Goal: Information Seeking & Learning: Compare options

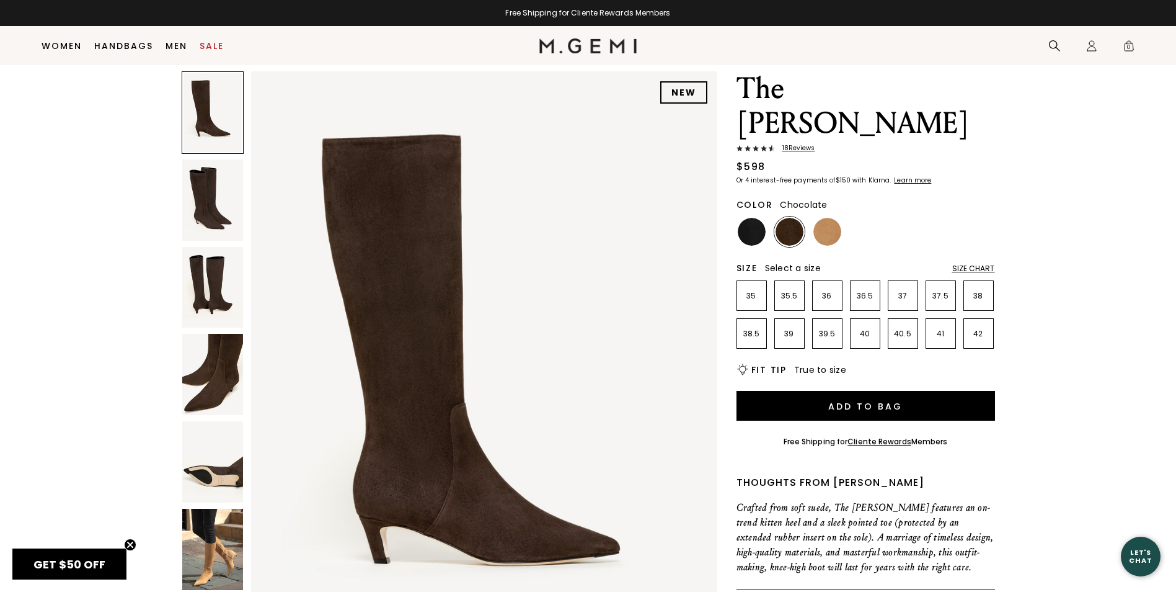
scroll to position [36, 0]
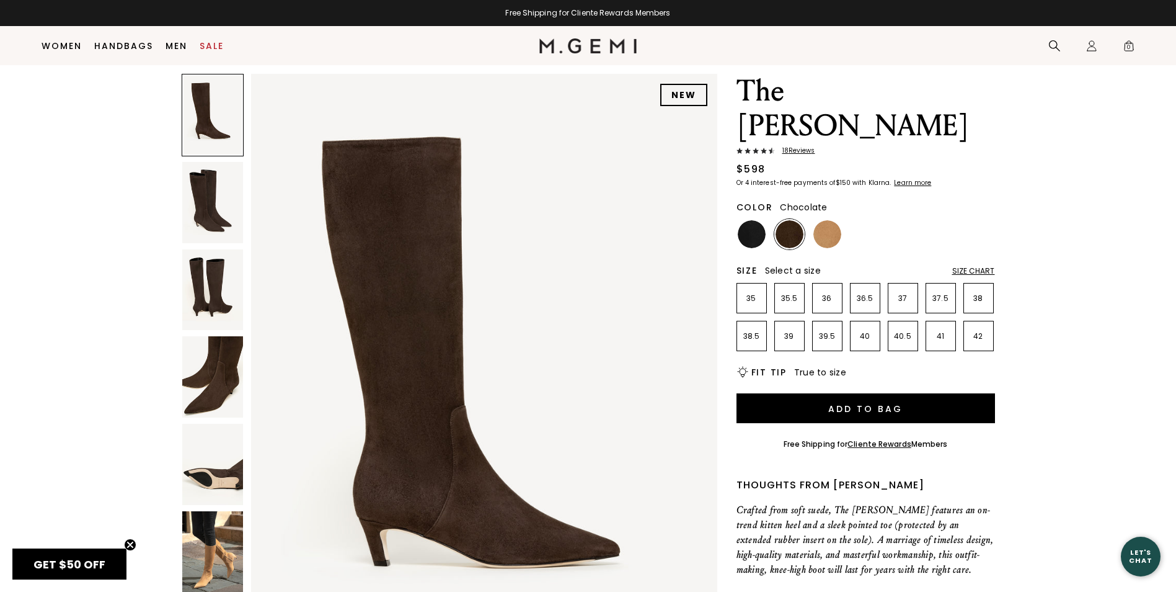
click at [207, 531] on img at bounding box center [212, 551] width 61 height 81
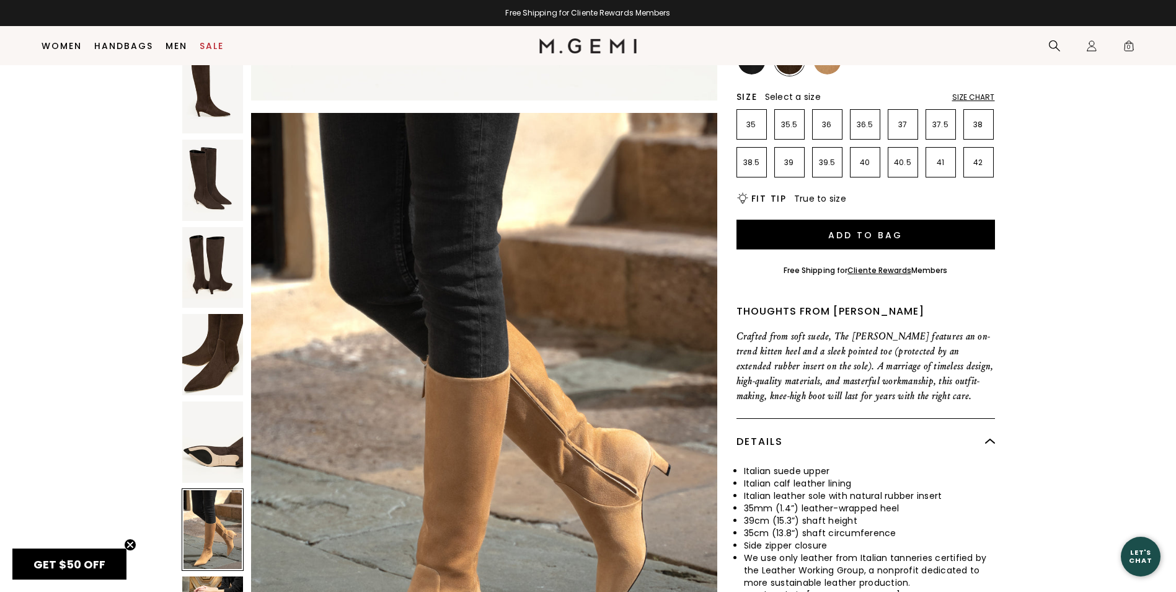
scroll to position [222, 0]
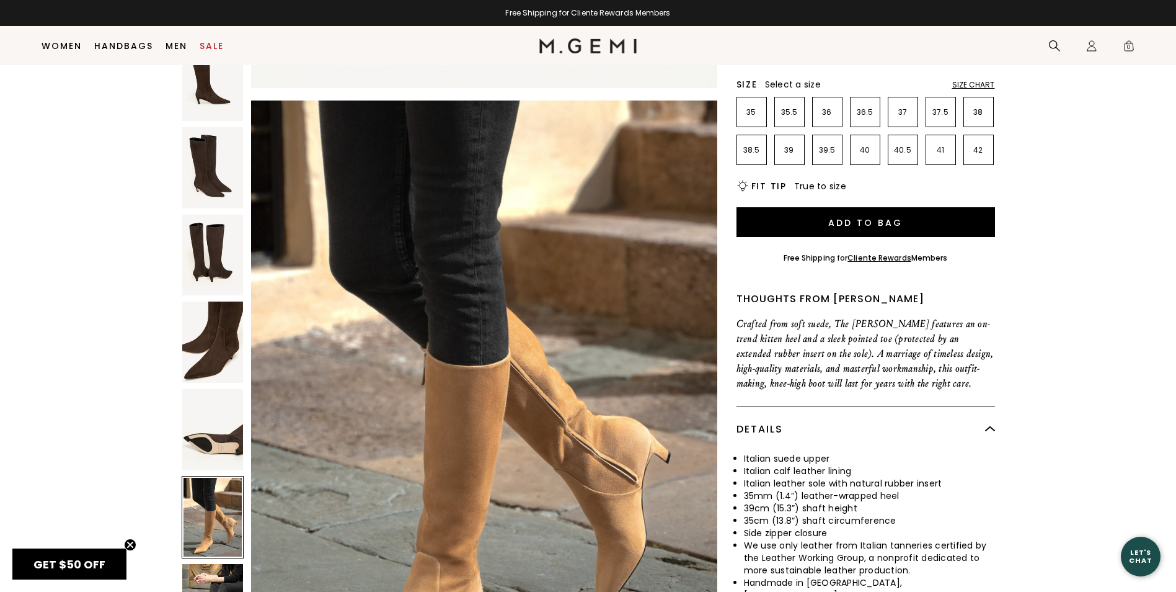
click at [221, 485] on div at bounding box center [213, 517] width 62 height 82
click at [221, 389] on img at bounding box center [212, 429] width 61 height 81
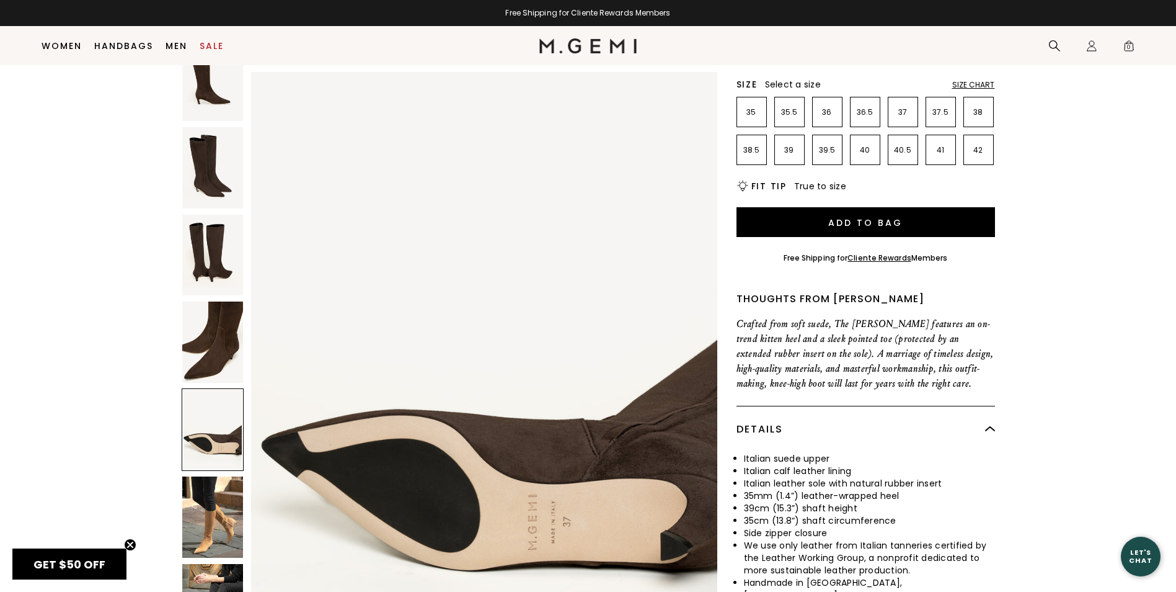
scroll to position [2487, 0]
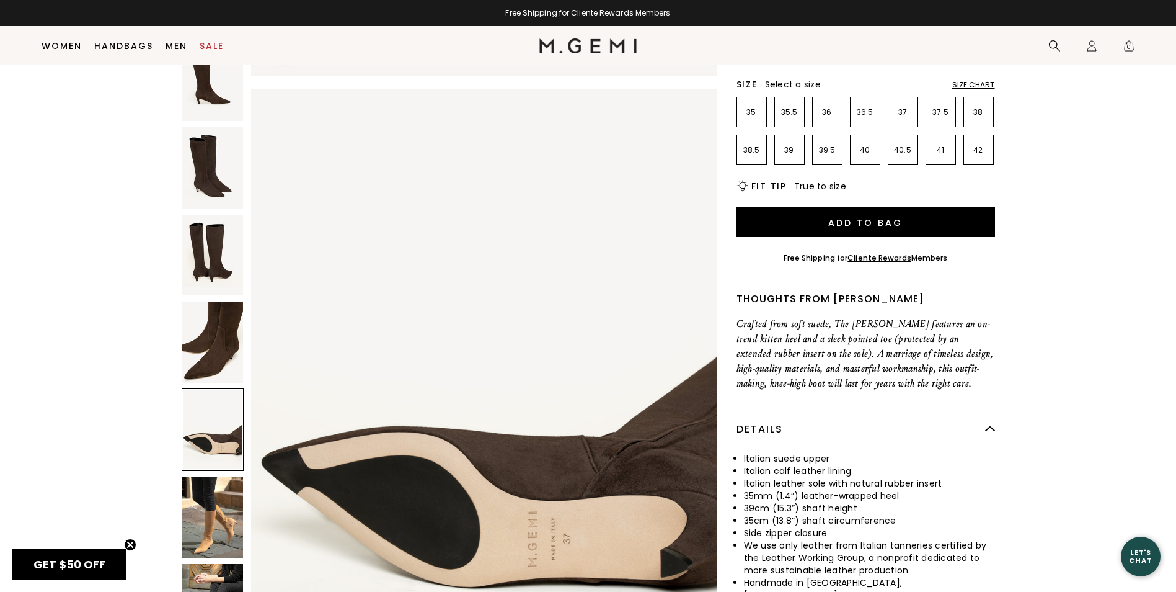
click at [213, 313] on img at bounding box center [212, 341] width 61 height 81
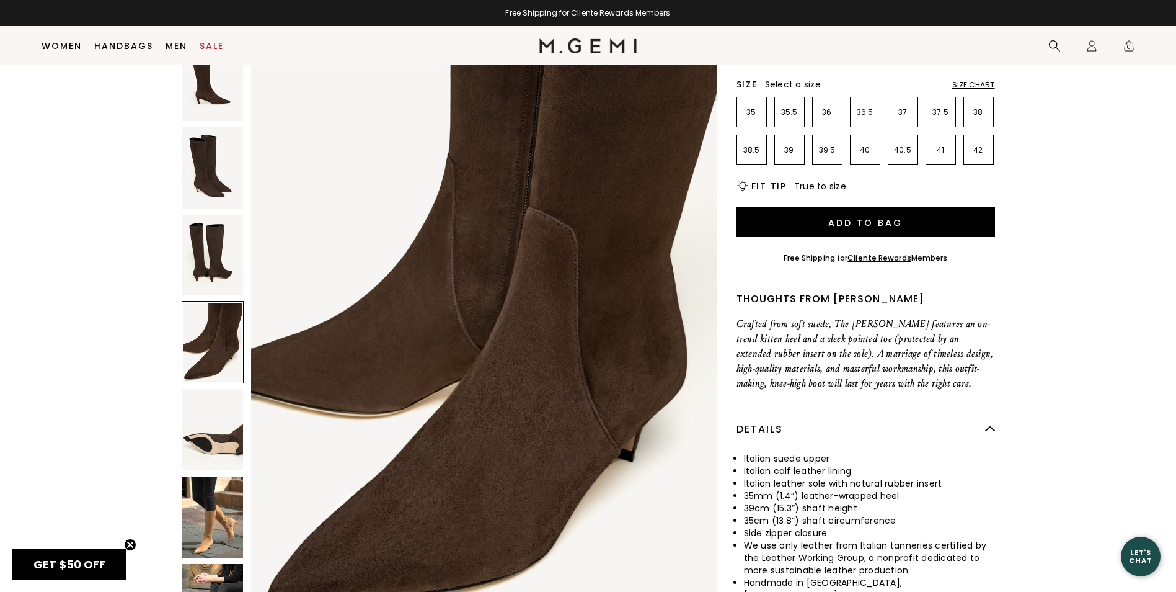
scroll to position [1865, 0]
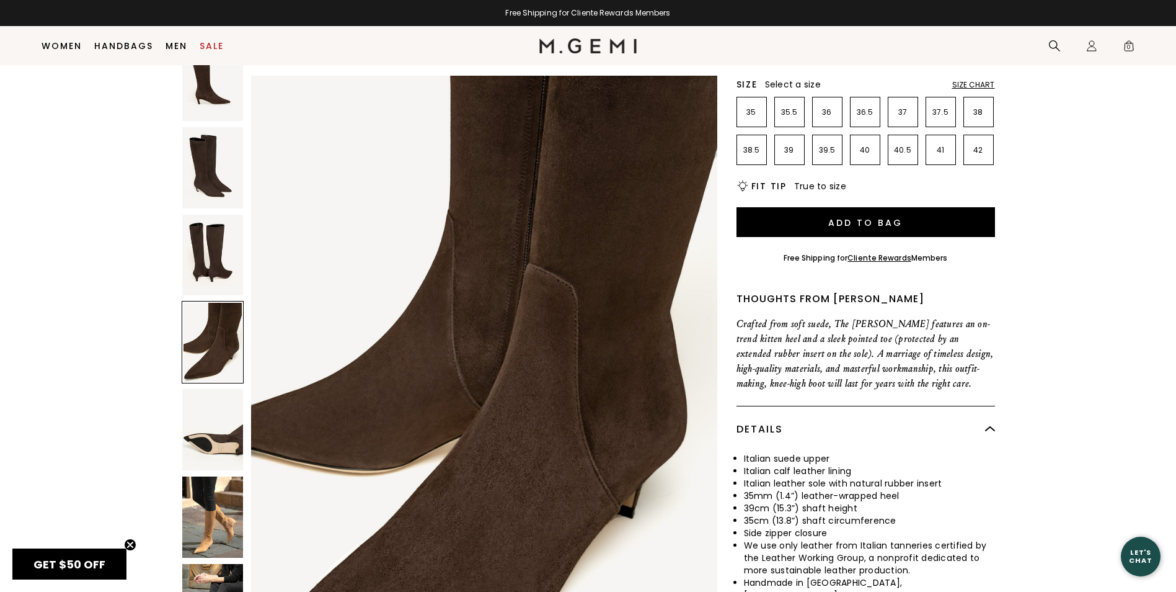
click at [210, 215] on img at bounding box center [212, 255] width 61 height 81
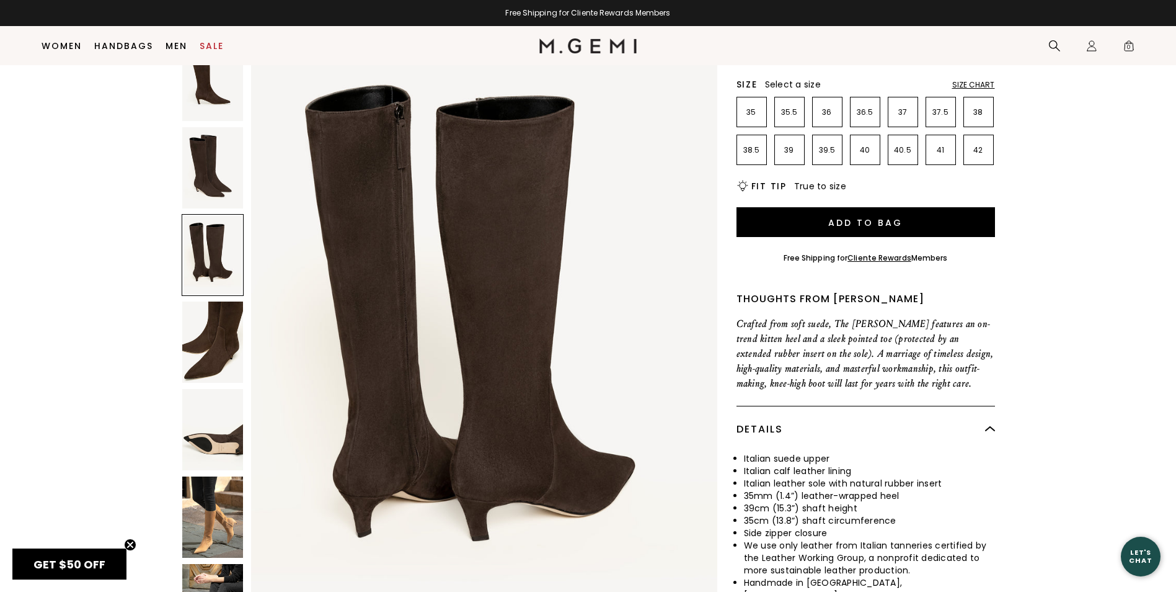
scroll to position [1243, 0]
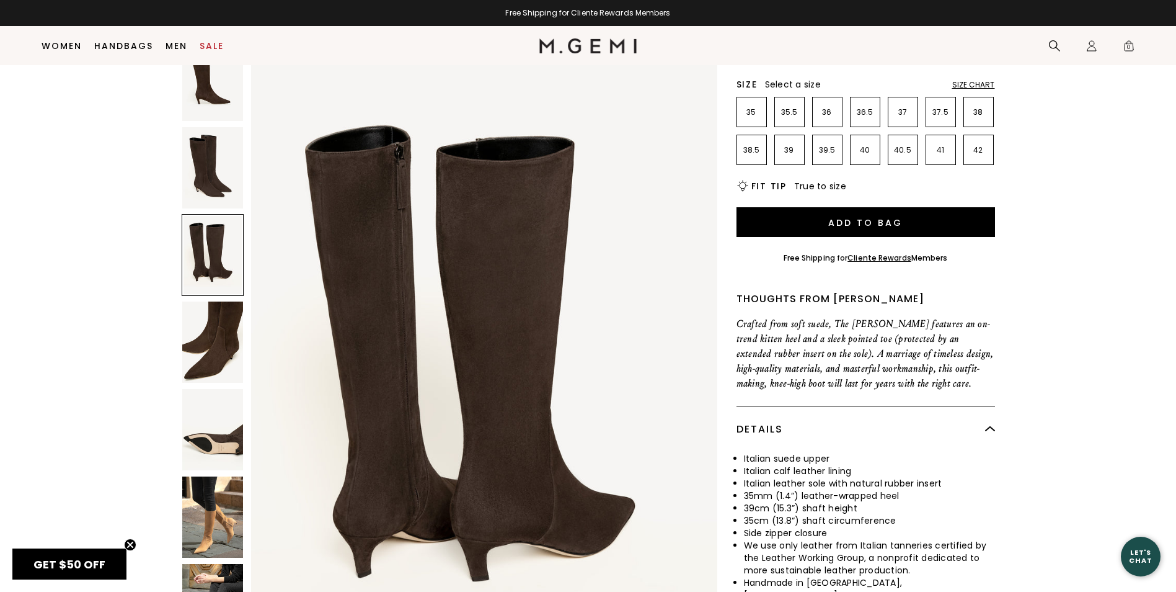
click at [210, 141] on img at bounding box center [212, 167] width 61 height 81
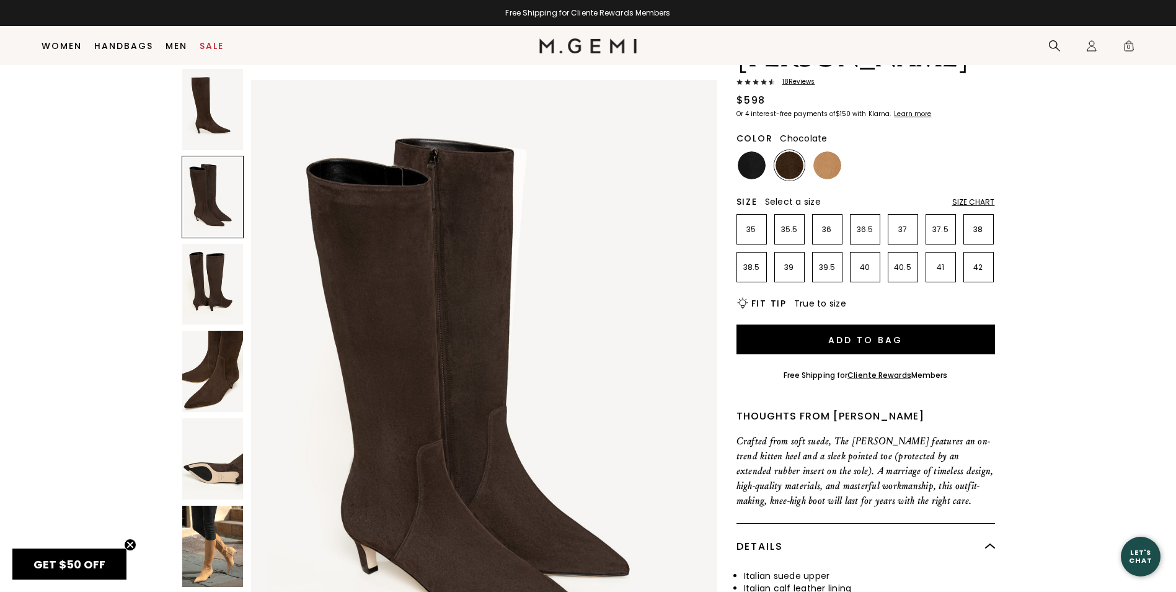
scroll to position [98, 0]
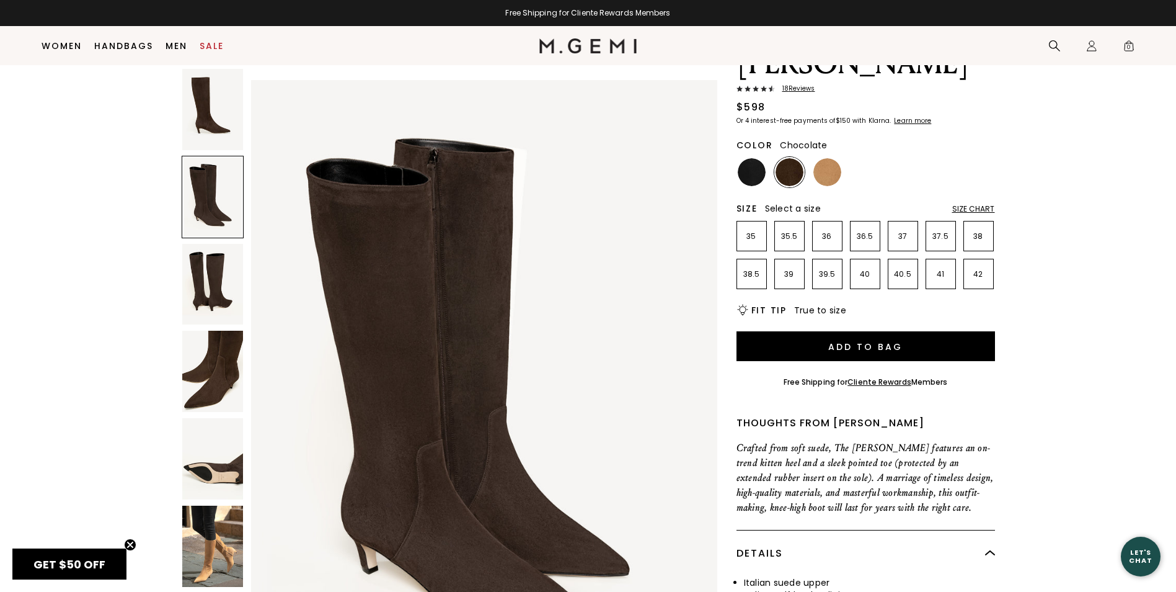
click at [193, 136] on img at bounding box center [212, 109] width 61 height 81
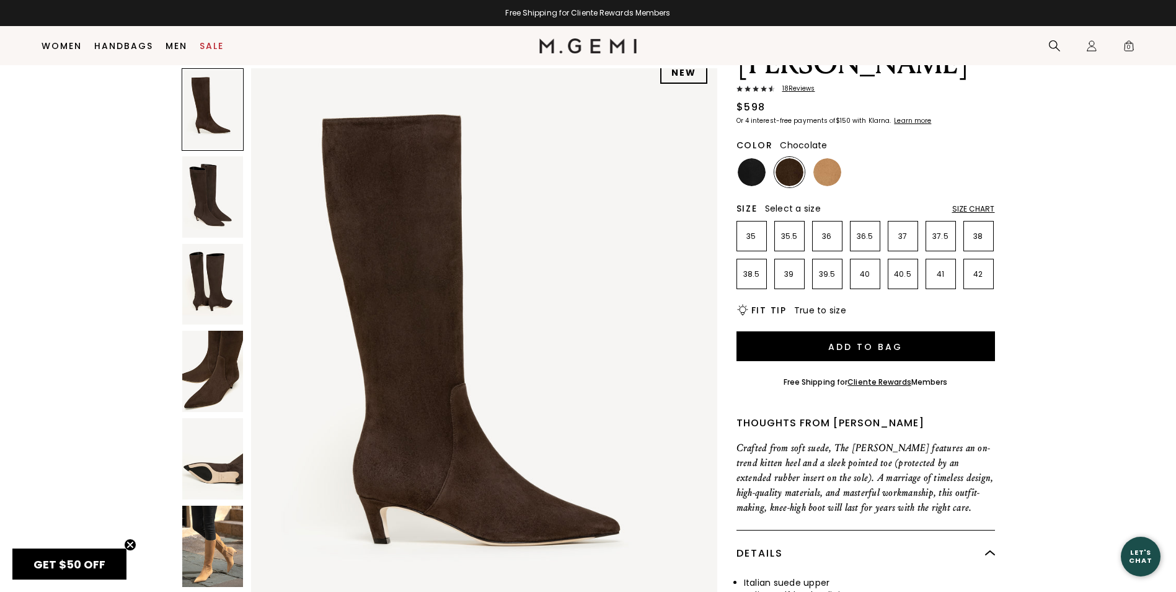
scroll to position [0, 0]
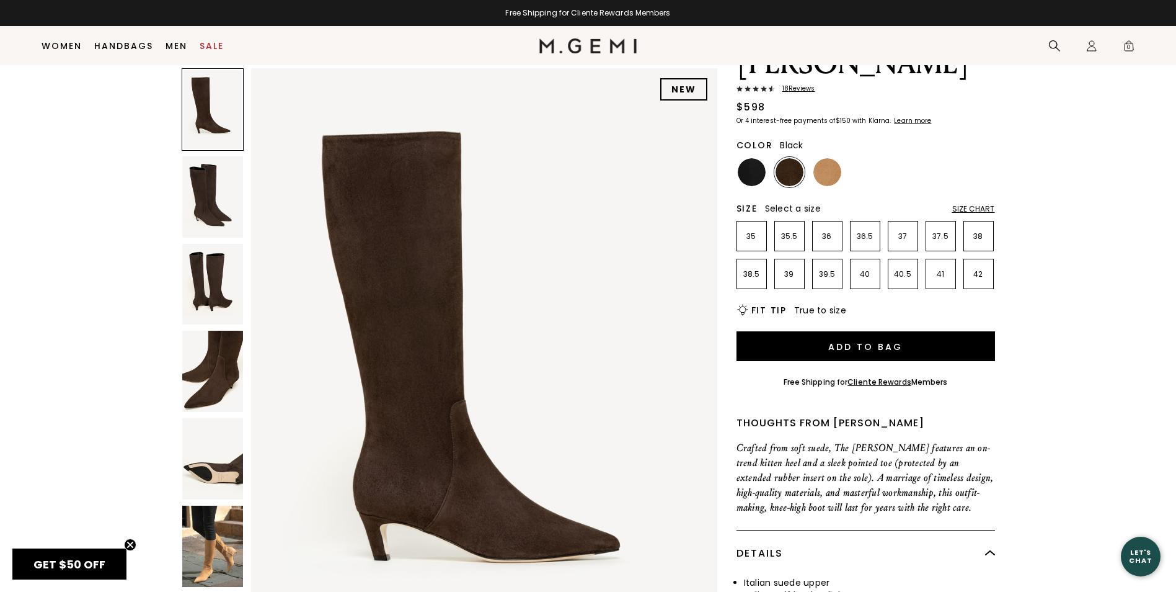
click at [754, 158] on img at bounding box center [752, 172] width 28 height 28
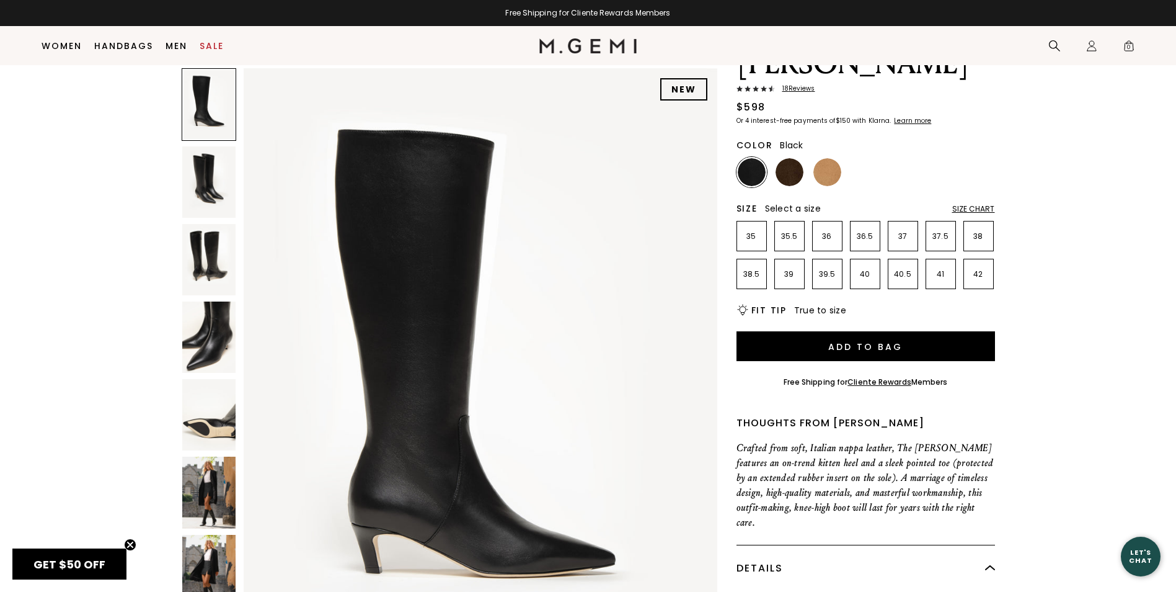
click at [219, 325] on img at bounding box center [208, 336] width 53 height 71
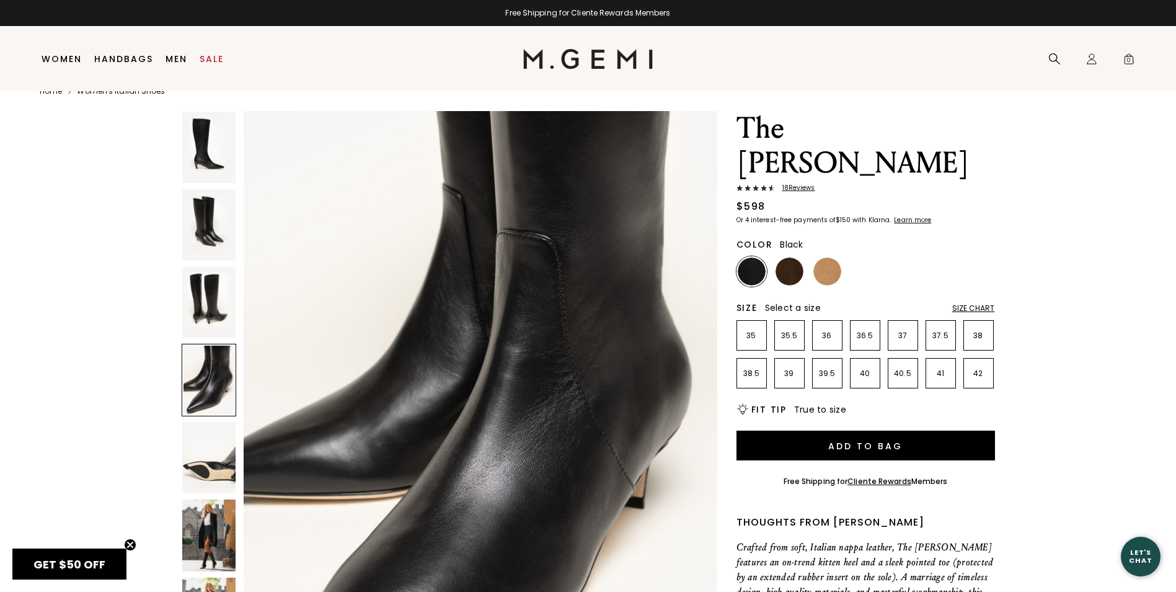
scroll to position [26, 0]
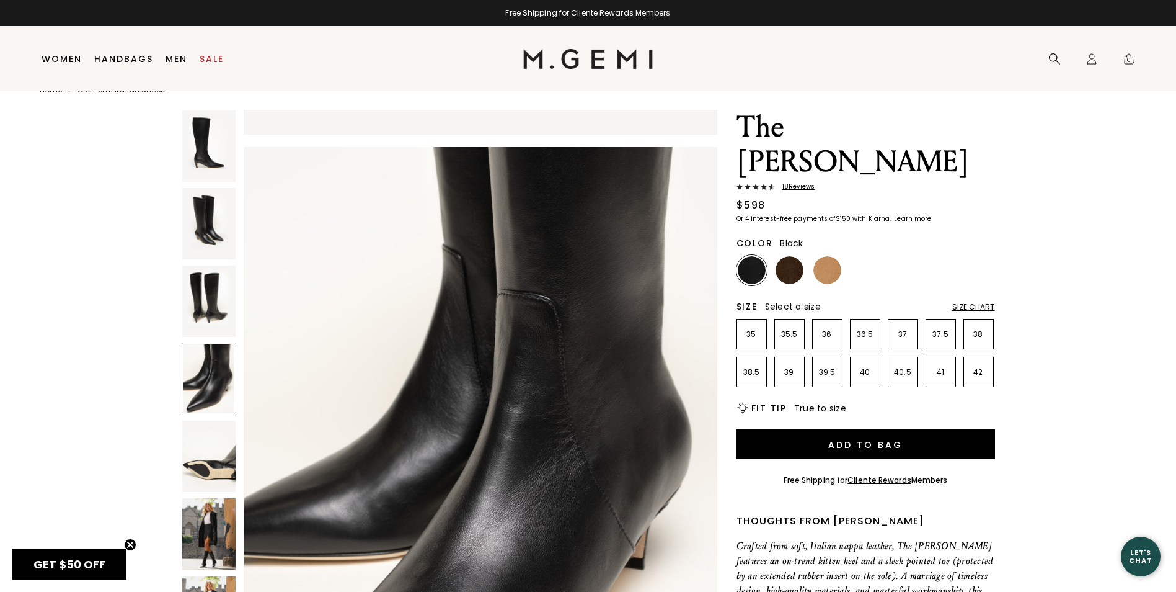
click at [222, 223] on img at bounding box center [208, 223] width 53 height 71
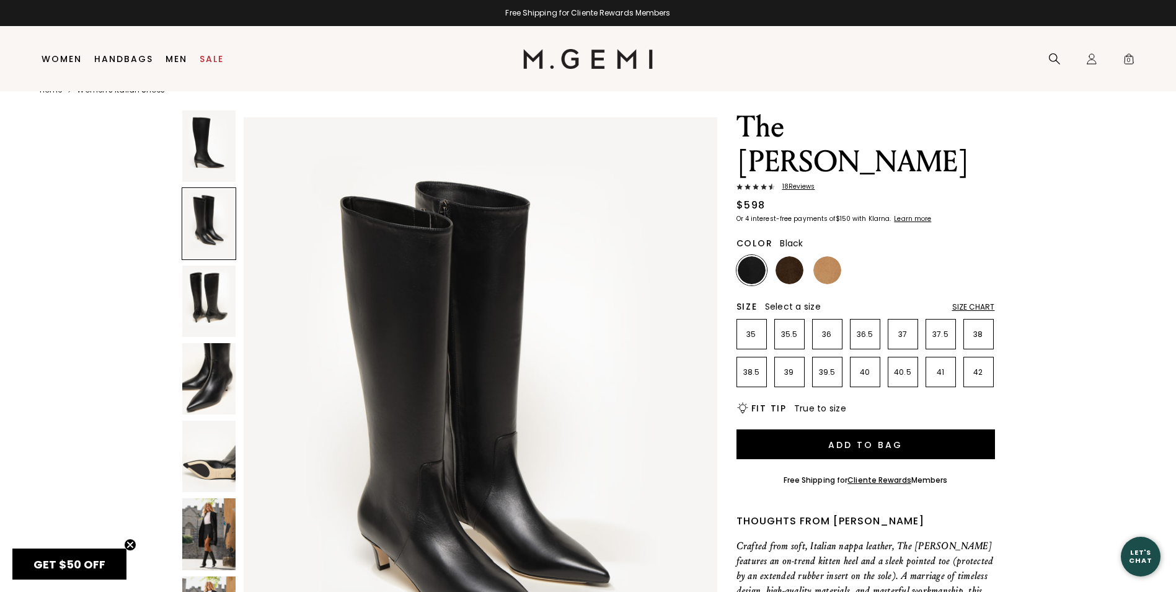
scroll to position [631, 0]
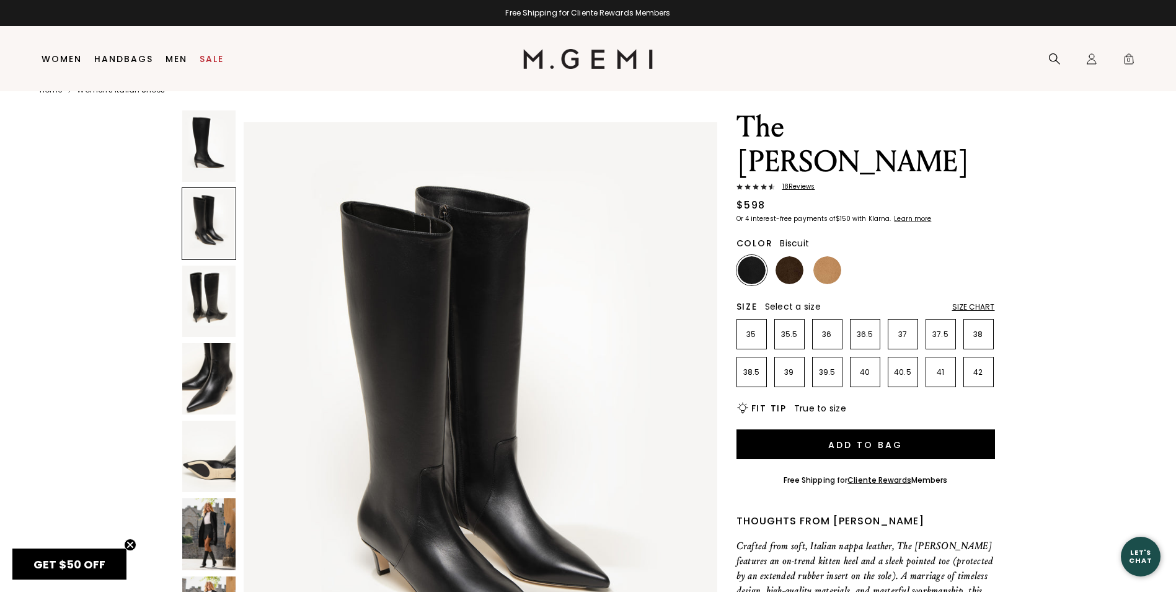
click at [835, 256] on img at bounding box center [828, 270] width 28 height 28
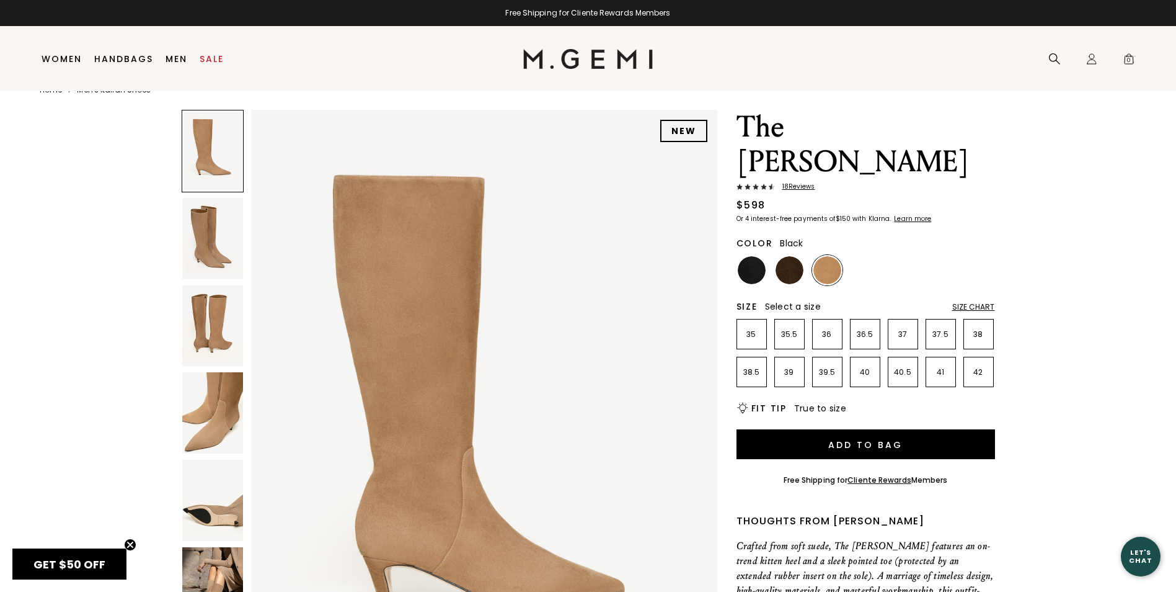
click at [744, 256] on img at bounding box center [752, 270] width 28 height 28
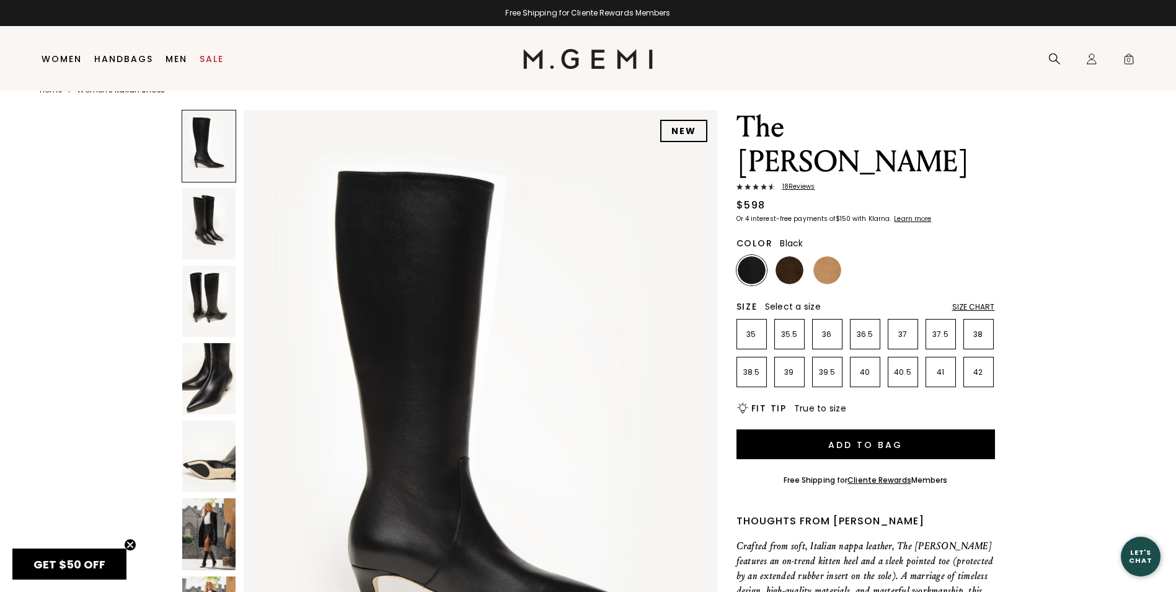
click at [203, 438] on img at bounding box center [208, 455] width 53 height 71
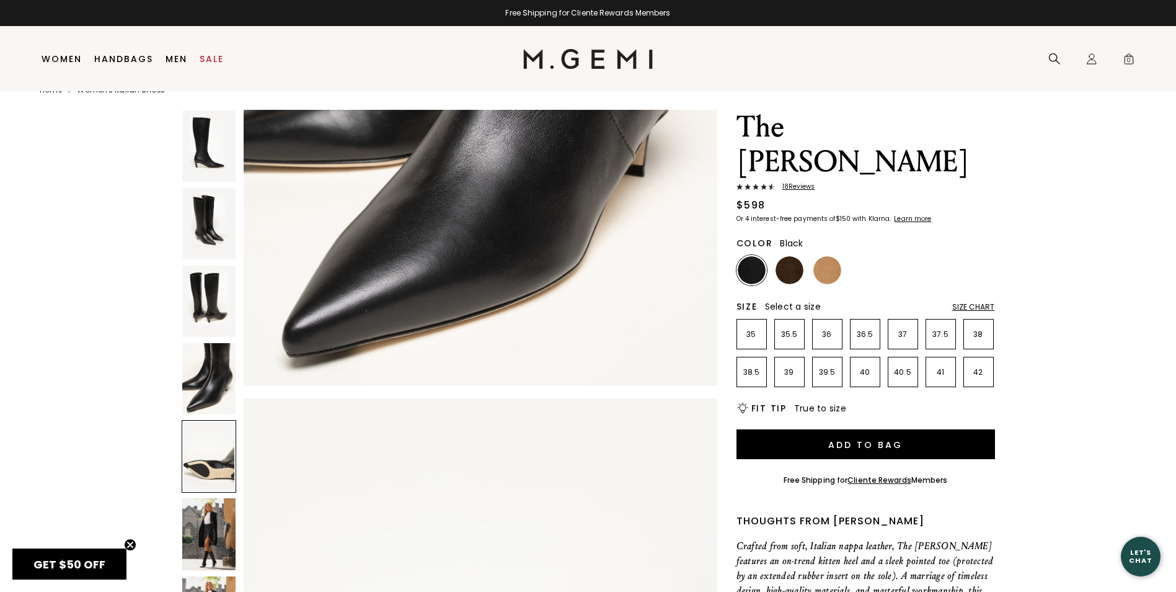
scroll to position [2526, 0]
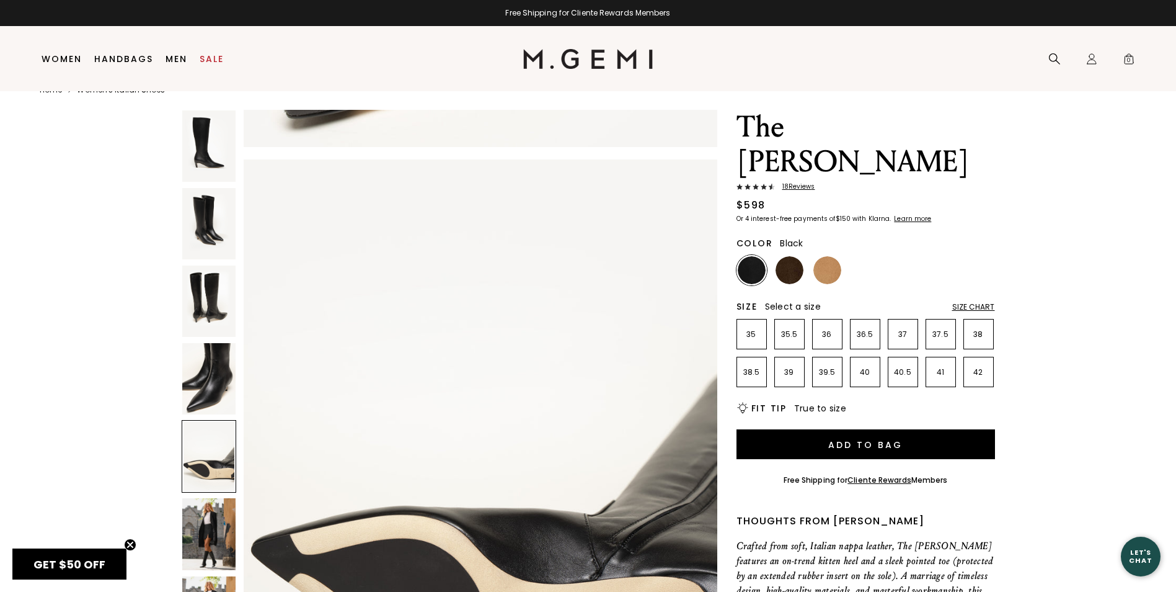
click at [220, 544] on img at bounding box center [208, 533] width 53 height 71
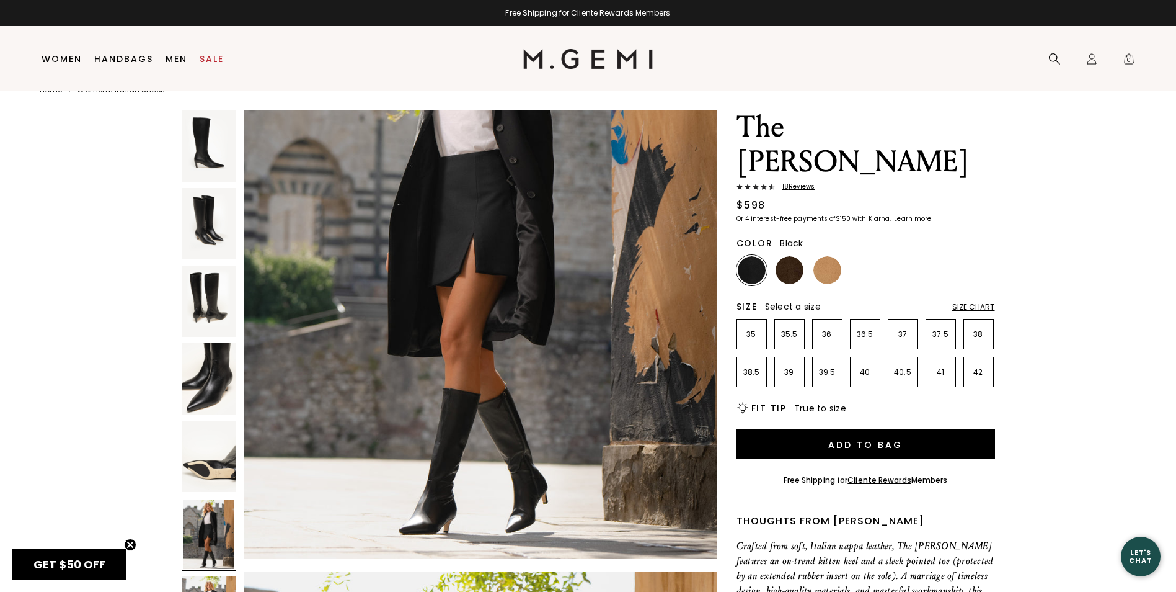
scroll to position [3405, 0]
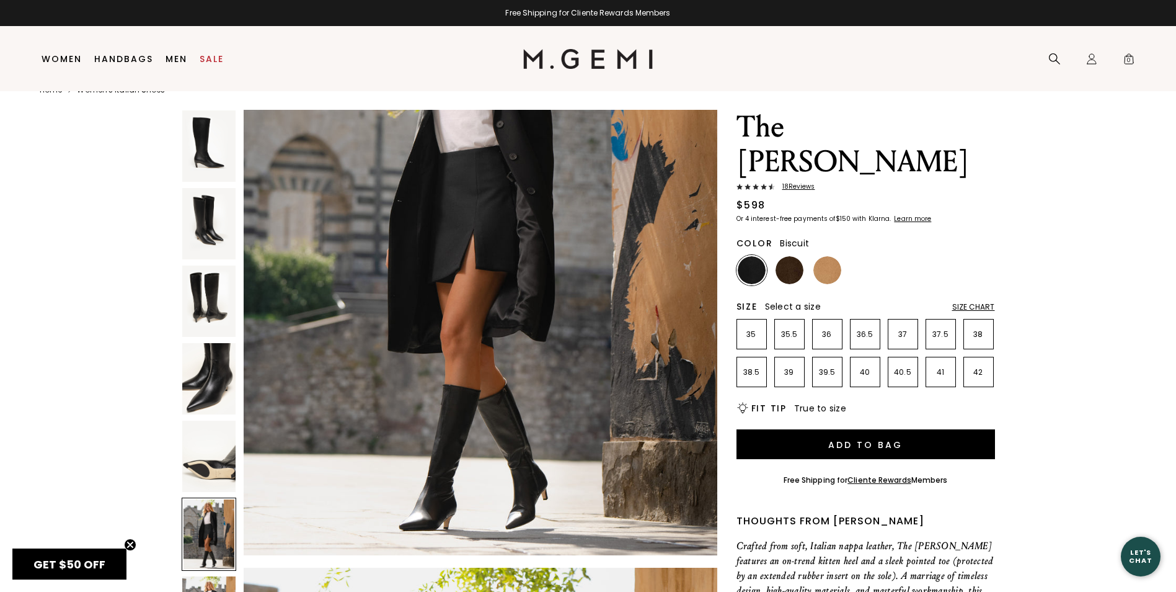
click at [833, 256] on img at bounding box center [828, 270] width 28 height 28
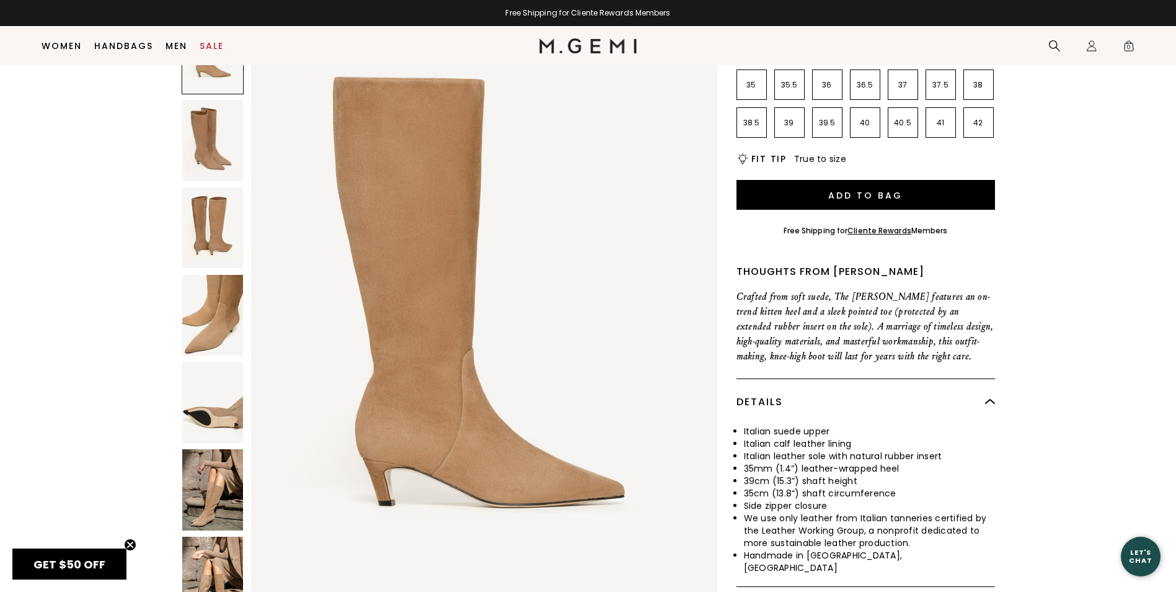
scroll to position [248, 0]
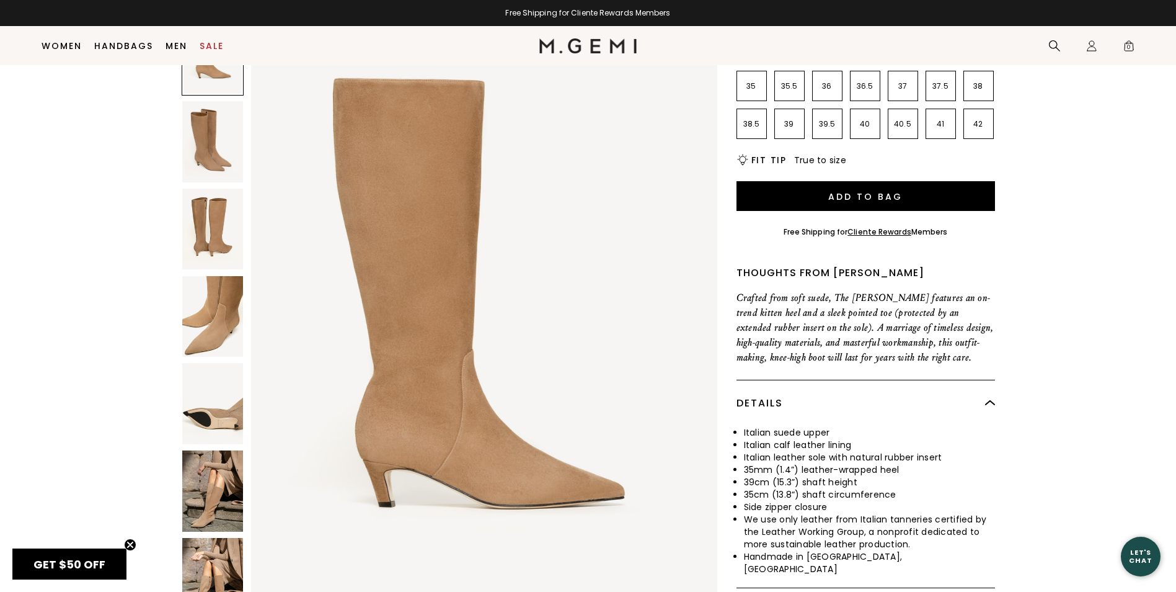
click at [223, 469] on img at bounding box center [212, 490] width 61 height 81
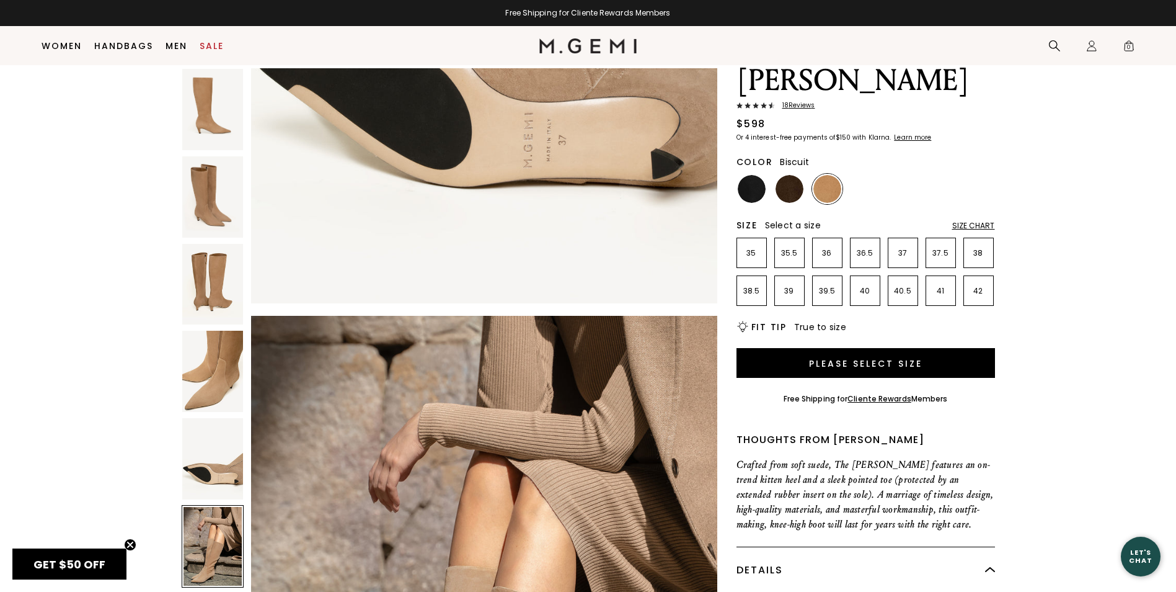
scroll to position [36, 0]
